Goal: Find specific page/section: Find specific page/section

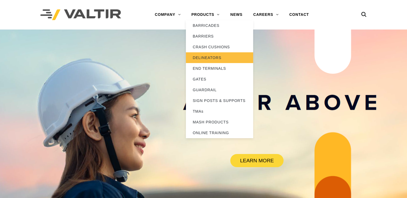
click at [197, 59] on link "DELINEATORS" at bounding box center [219, 57] width 67 height 11
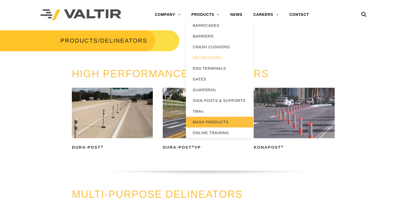
click at [204, 119] on link "MASH PRODUCTS" at bounding box center [219, 122] width 67 height 11
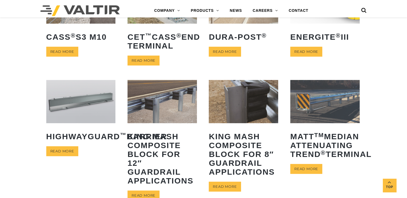
scroll to position [208, 0]
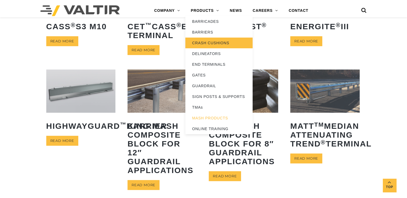
click at [209, 42] on link "CRASH CUSHIONS" at bounding box center [218, 43] width 67 height 11
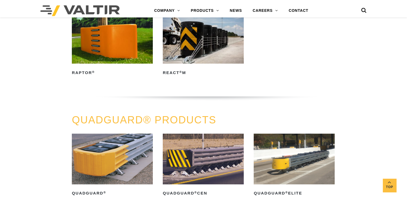
scroll to position [120, 0]
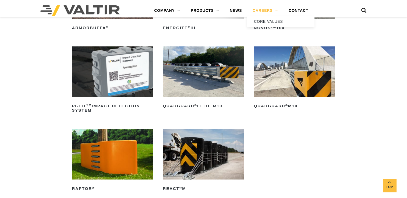
click at [268, 8] on link "CAREERS" at bounding box center [265, 10] width 36 height 11
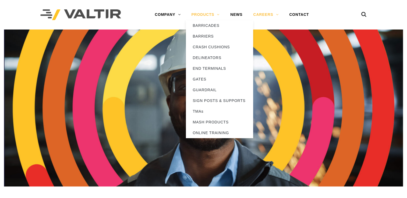
click at [217, 15] on link "PRODUCTS" at bounding box center [205, 14] width 39 height 11
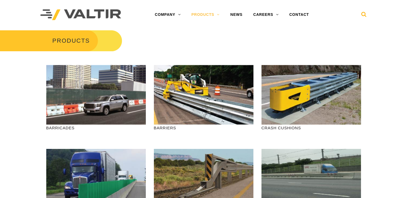
click at [363, 12] on icon at bounding box center [363, 16] width 5 height 8
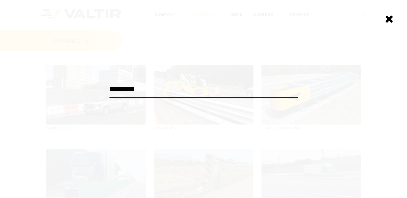
type input "********"
click input "******" at bounding box center [0, 0] width 0 height 0
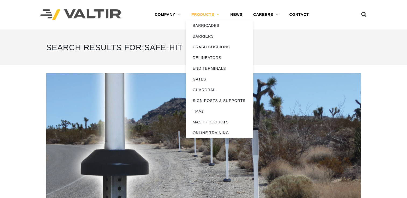
click at [203, 14] on link "PRODUCTS" at bounding box center [205, 14] width 39 height 11
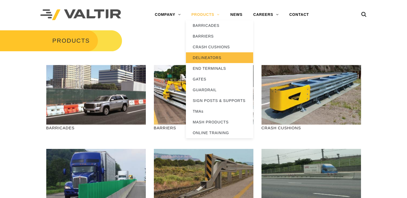
click at [202, 60] on link "DELINEATORS" at bounding box center [219, 57] width 67 height 11
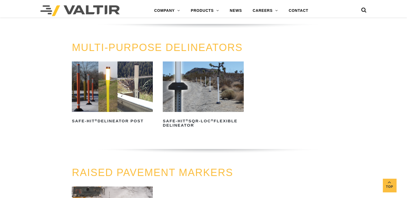
scroll to position [151, 0]
